Goal: Communication & Community: Participate in discussion

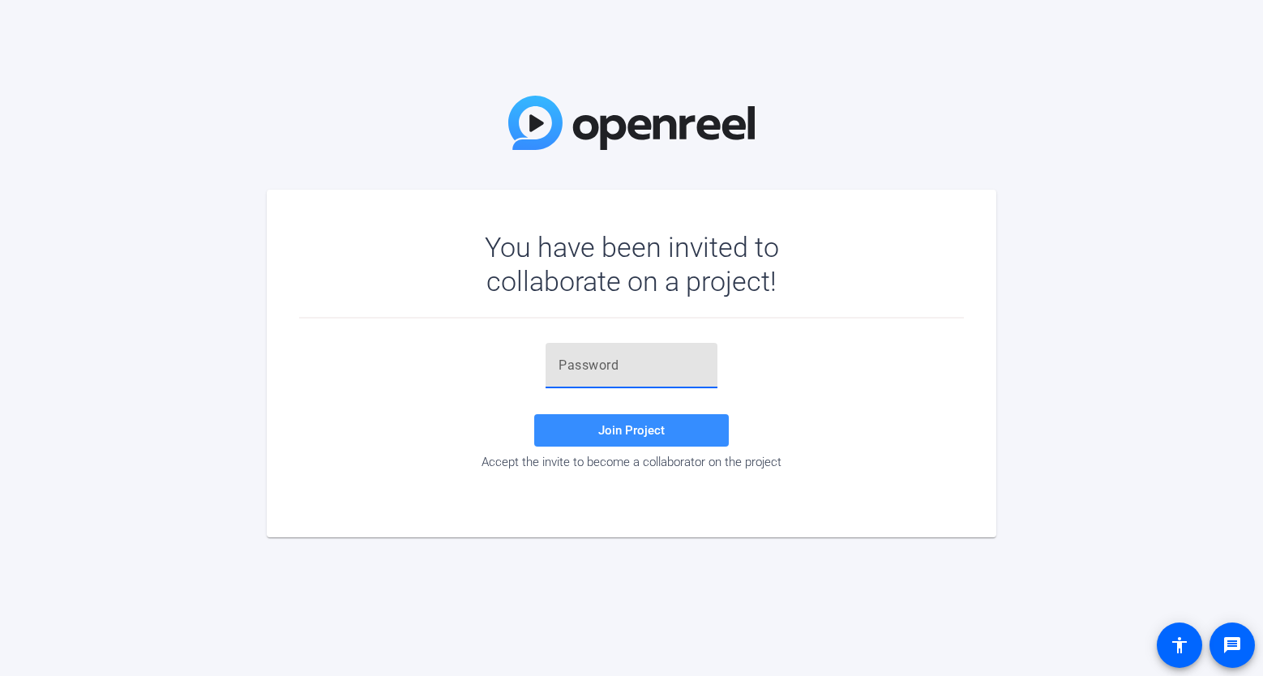
click at [602, 370] on input "text" at bounding box center [632, 365] width 146 height 19
paste input "nI;(tO"
type input "nI;(tO"
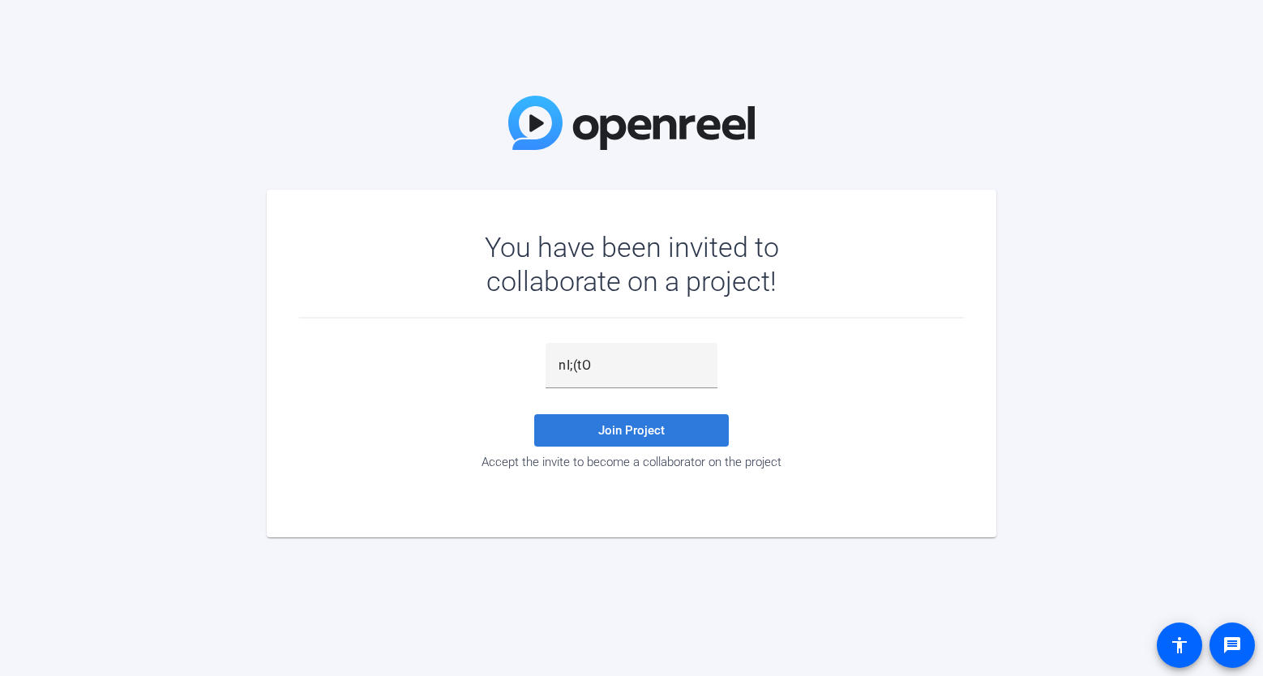
click at [593, 420] on span at bounding box center [631, 430] width 195 height 39
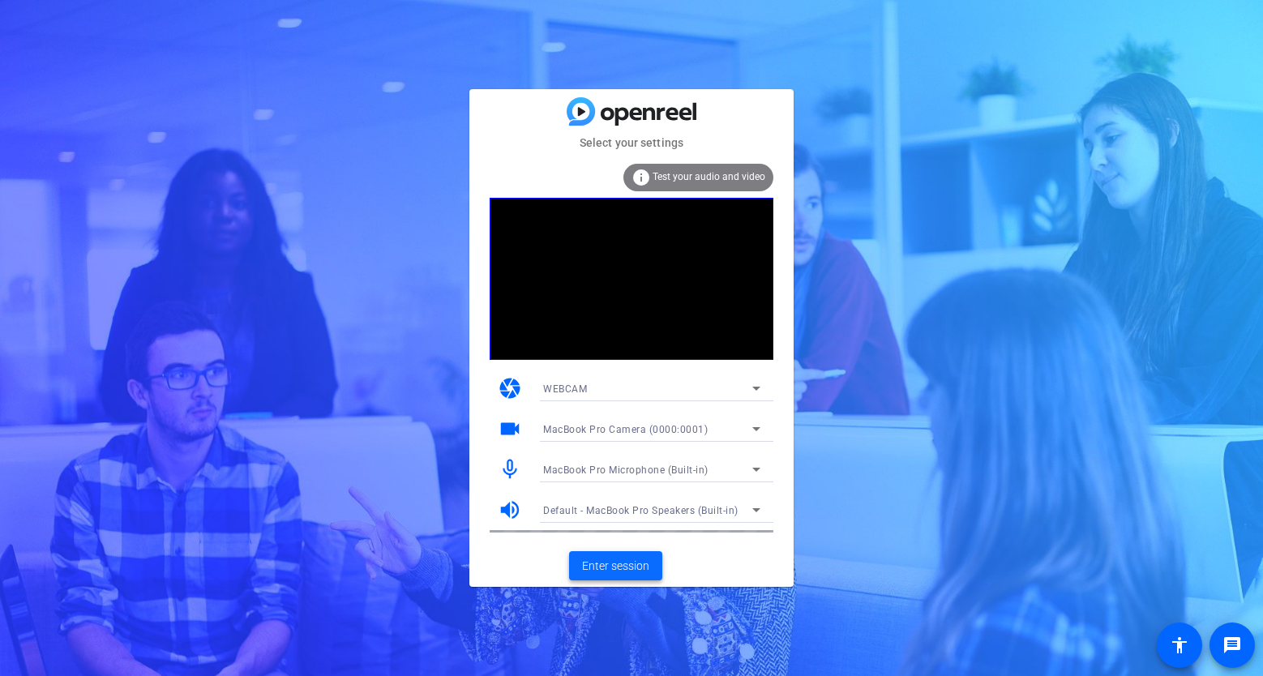
click at [599, 567] on span "Enter session" at bounding box center [615, 566] width 67 height 17
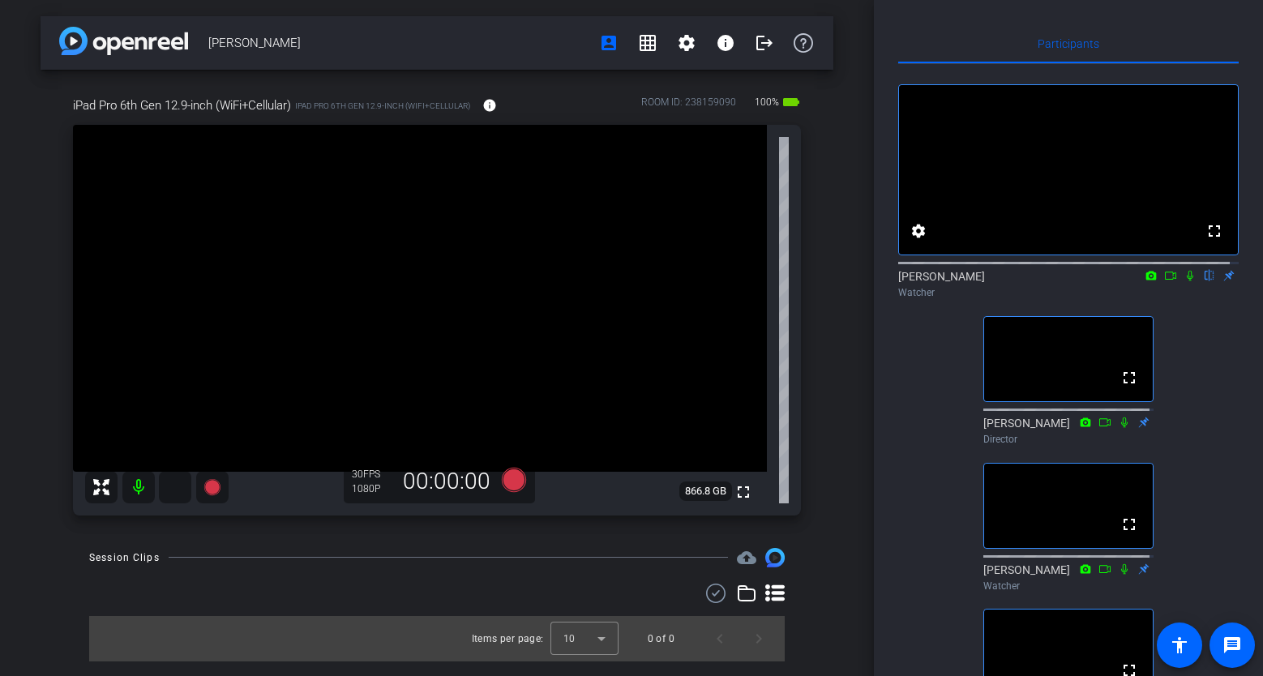
click at [1145, 281] on icon at bounding box center [1151, 275] width 13 height 11
click at [1162, 292] on div at bounding box center [631, 338] width 1263 height 676
click at [1164, 281] on icon at bounding box center [1170, 275] width 13 height 11
click at [1203, 281] on icon at bounding box center [1209, 275] width 13 height 11
click at [1200, 300] on div "Watcher" at bounding box center [1068, 292] width 341 height 15
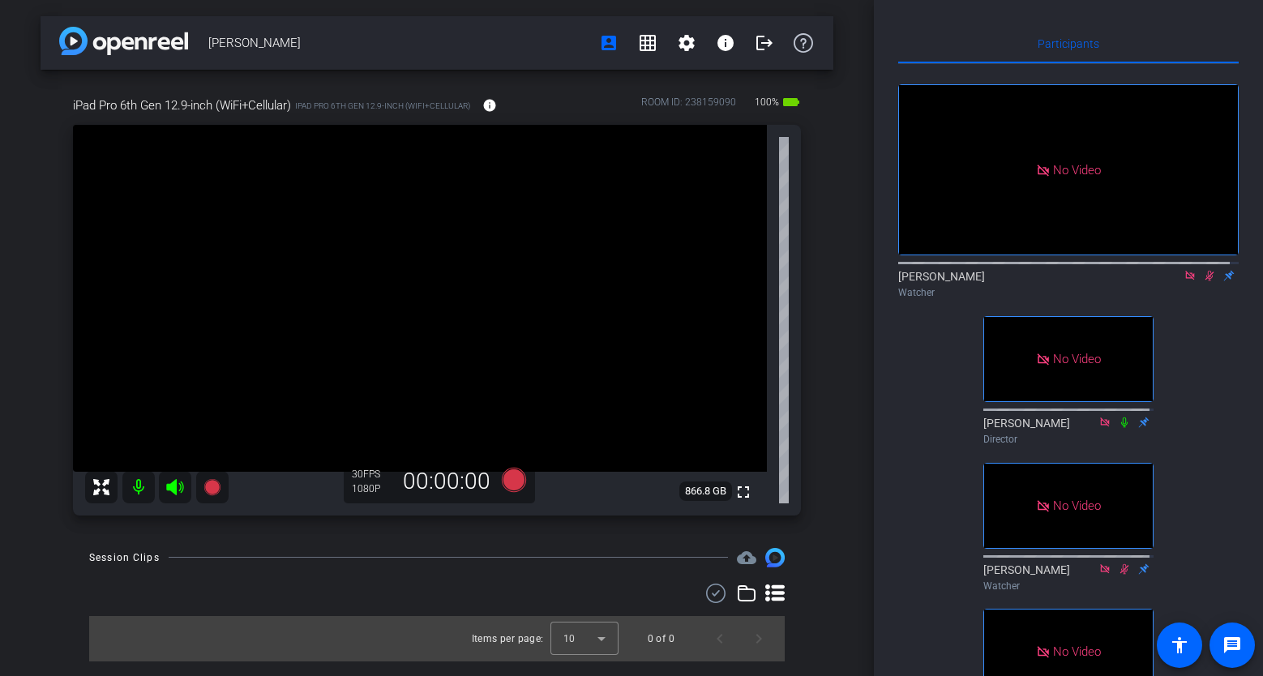
click at [1203, 281] on icon at bounding box center [1209, 275] width 13 height 11
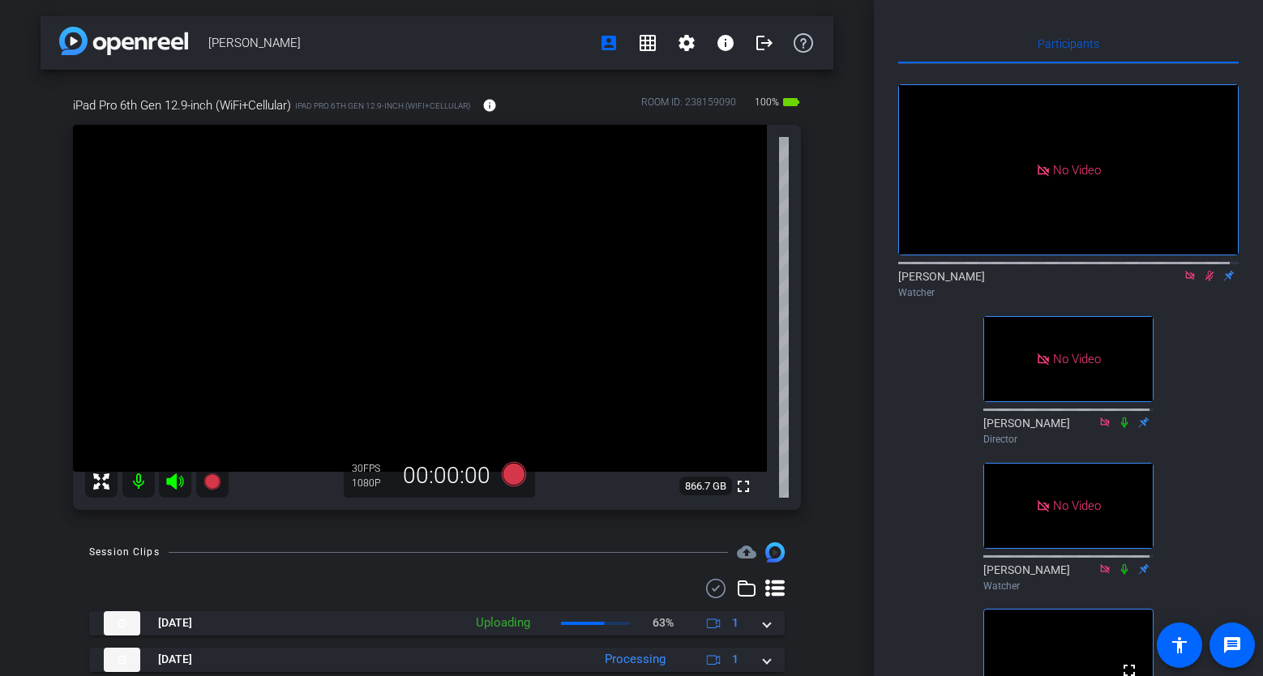
click at [1206, 281] on icon at bounding box center [1210, 276] width 9 height 11
click at [1203, 281] on icon at bounding box center [1209, 275] width 13 height 11
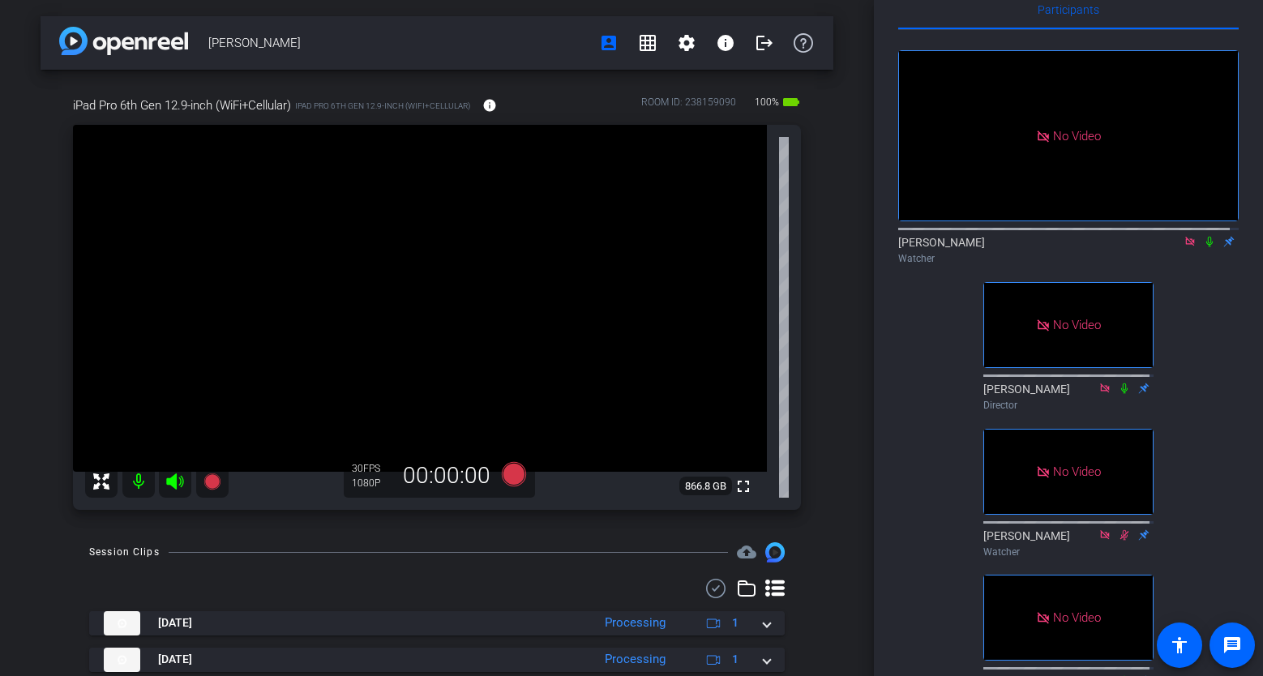
scroll to position [35, 0]
